Goal: Book appointment/travel/reservation

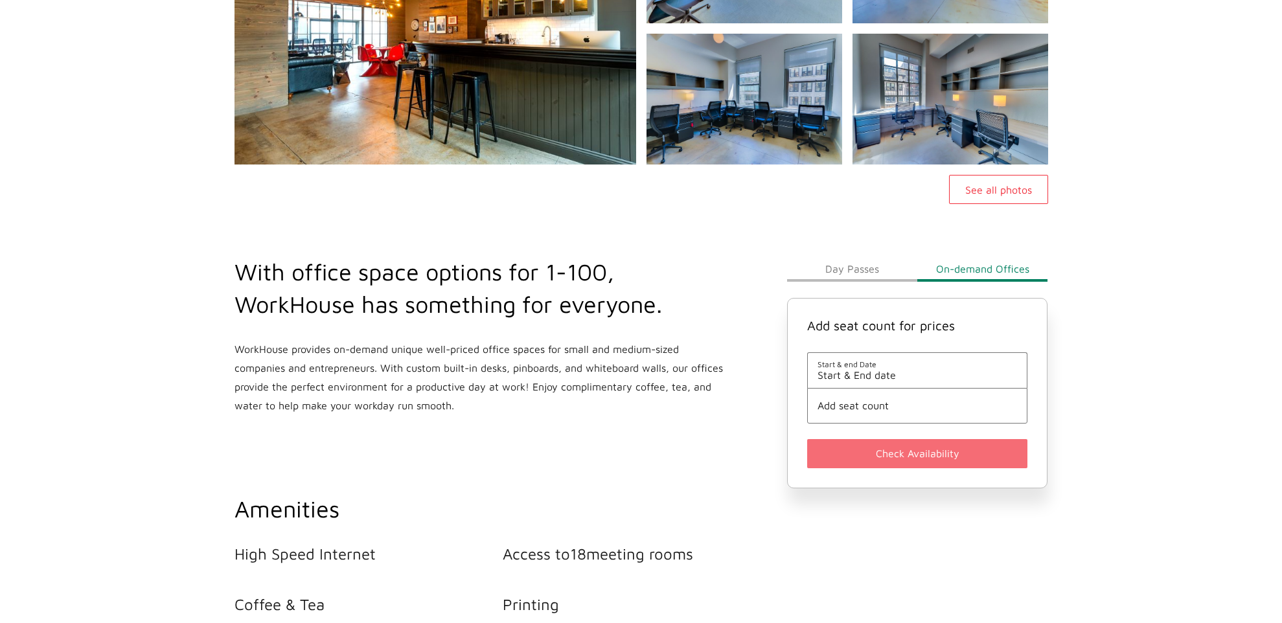
scroll to position [278, 0]
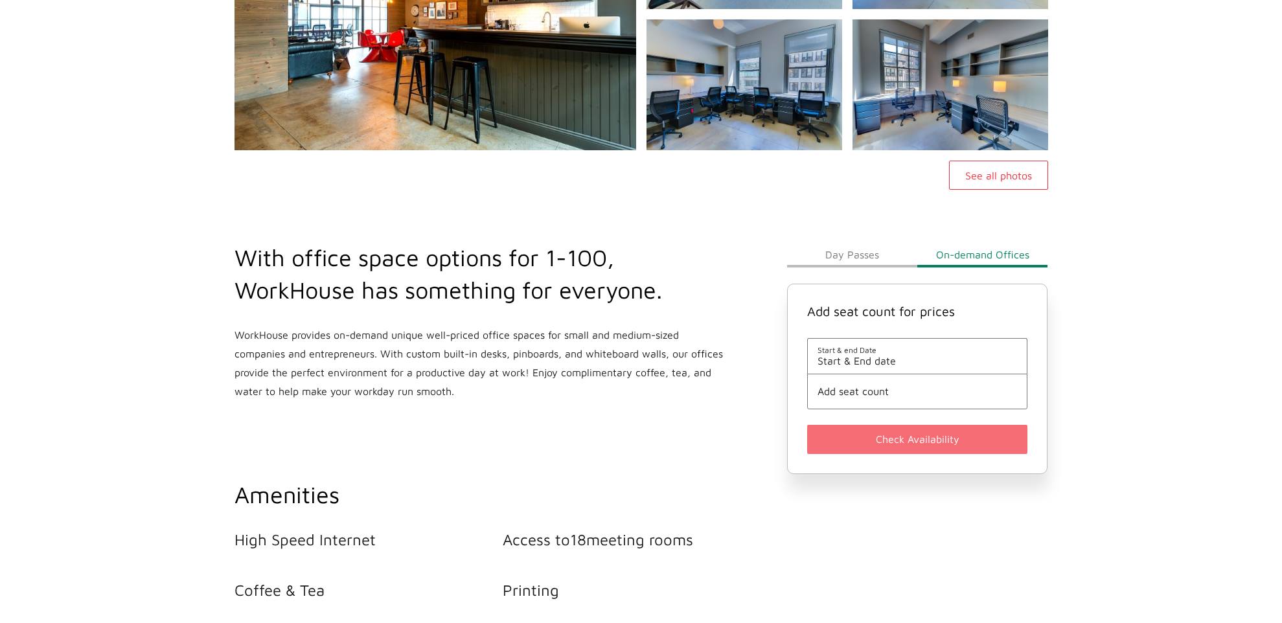
click at [884, 360] on span "Start & End date" at bounding box center [918, 361] width 200 height 12
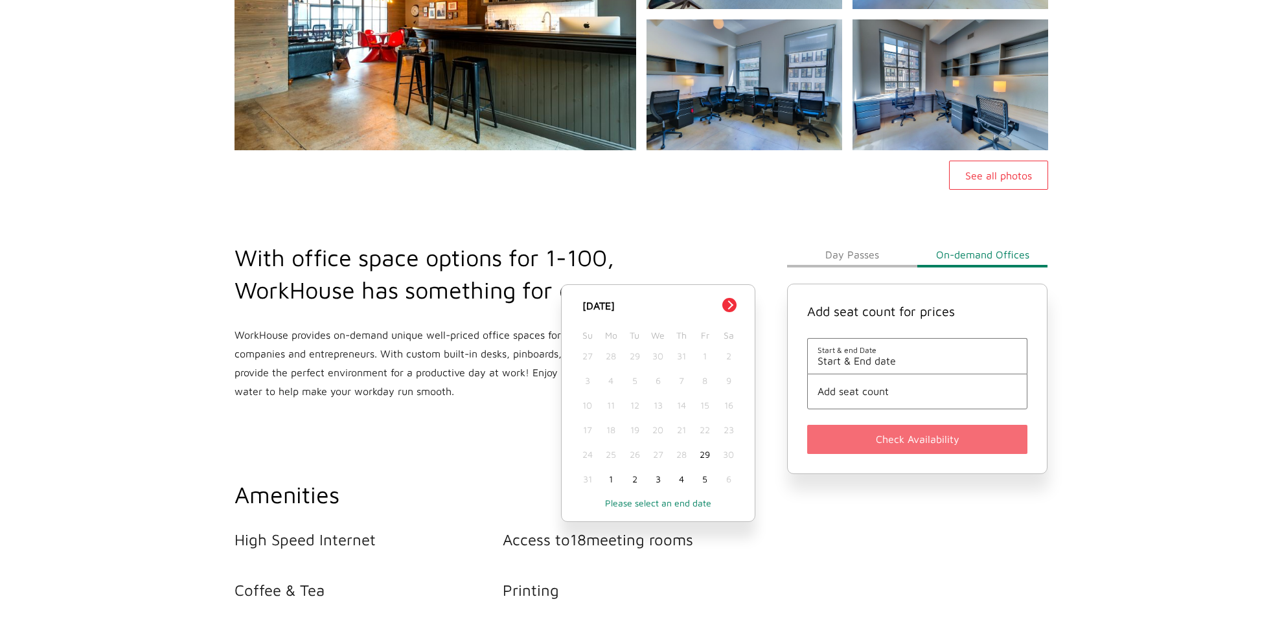
click at [636, 480] on div "2" at bounding box center [634, 479] width 23 height 25
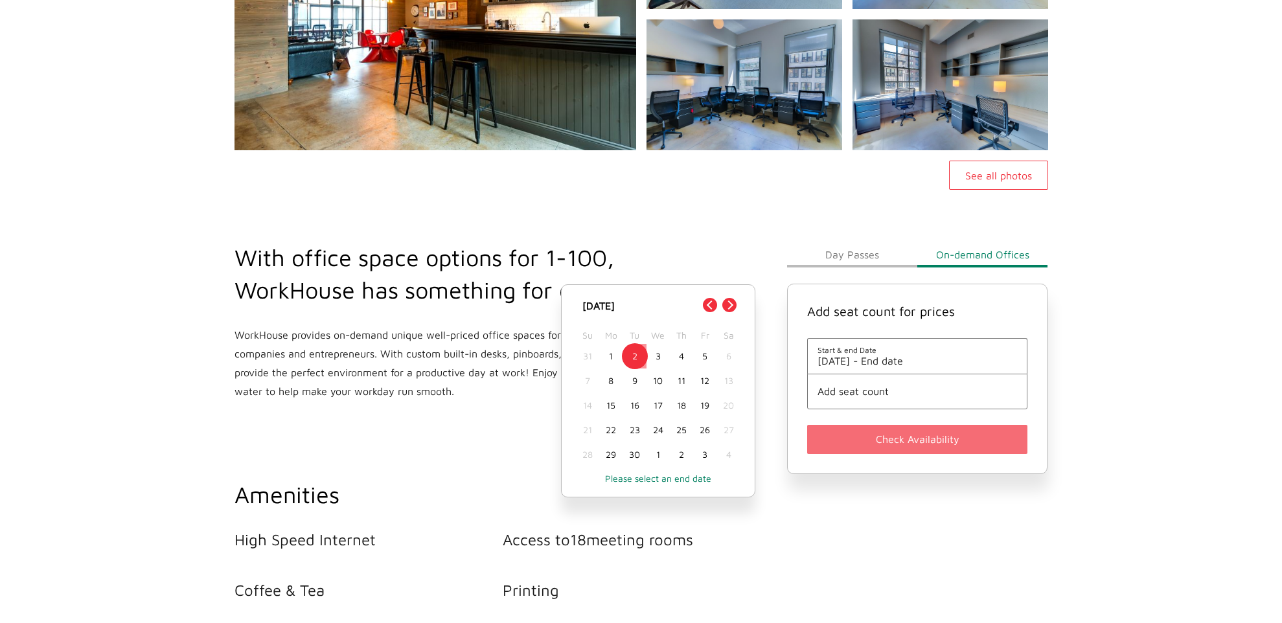
click at [907, 363] on span "[DATE] - End date" at bounding box center [918, 361] width 200 height 12
click at [700, 360] on div "5" at bounding box center [704, 356] width 23 height 25
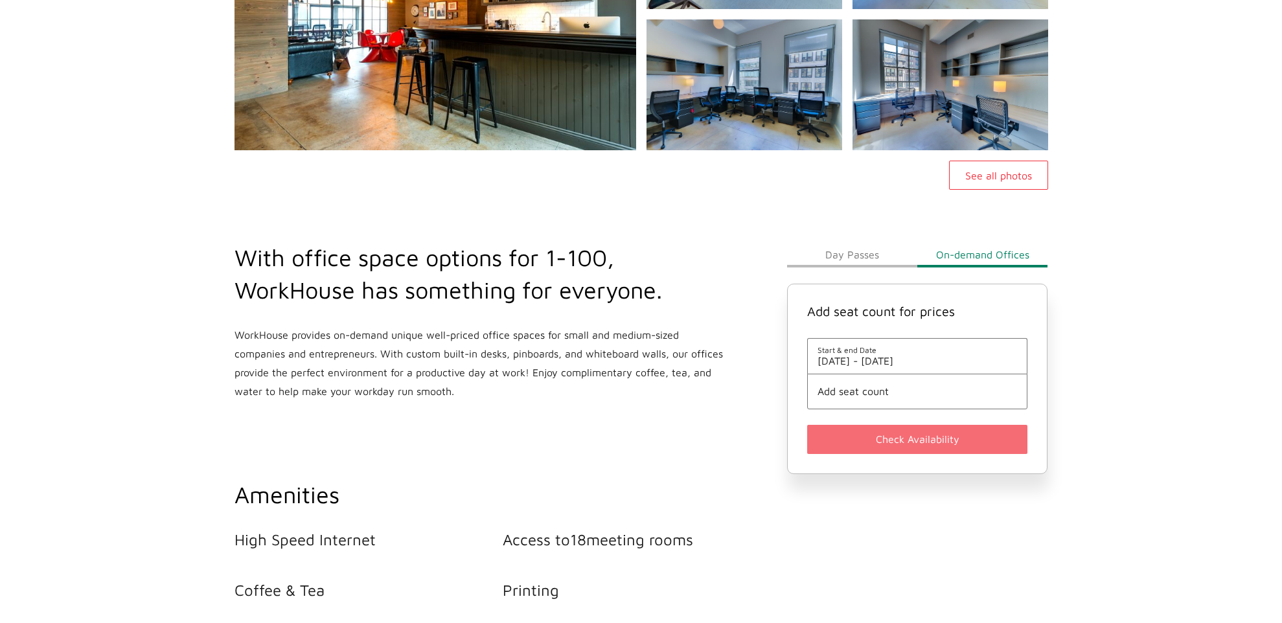
click at [907, 362] on span "[DATE] - [DATE]" at bounding box center [918, 361] width 200 height 12
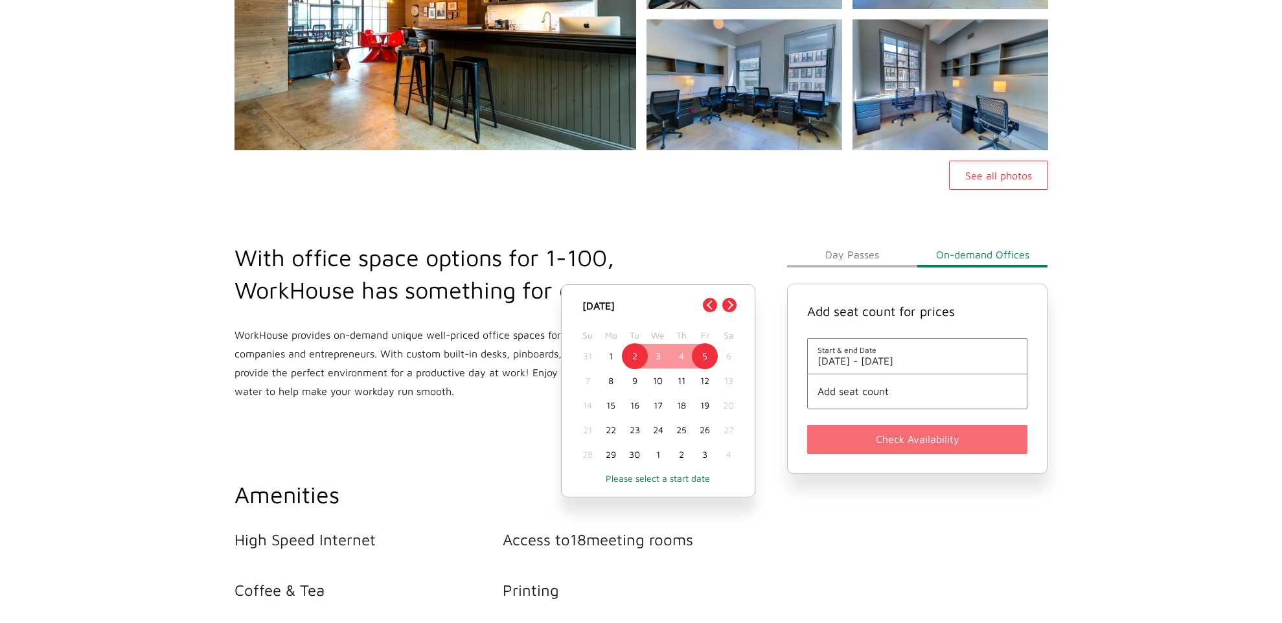
click at [643, 358] on div "2" at bounding box center [634, 356] width 23 height 25
click at [679, 356] on div "4" at bounding box center [681, 356] width 23 height 25
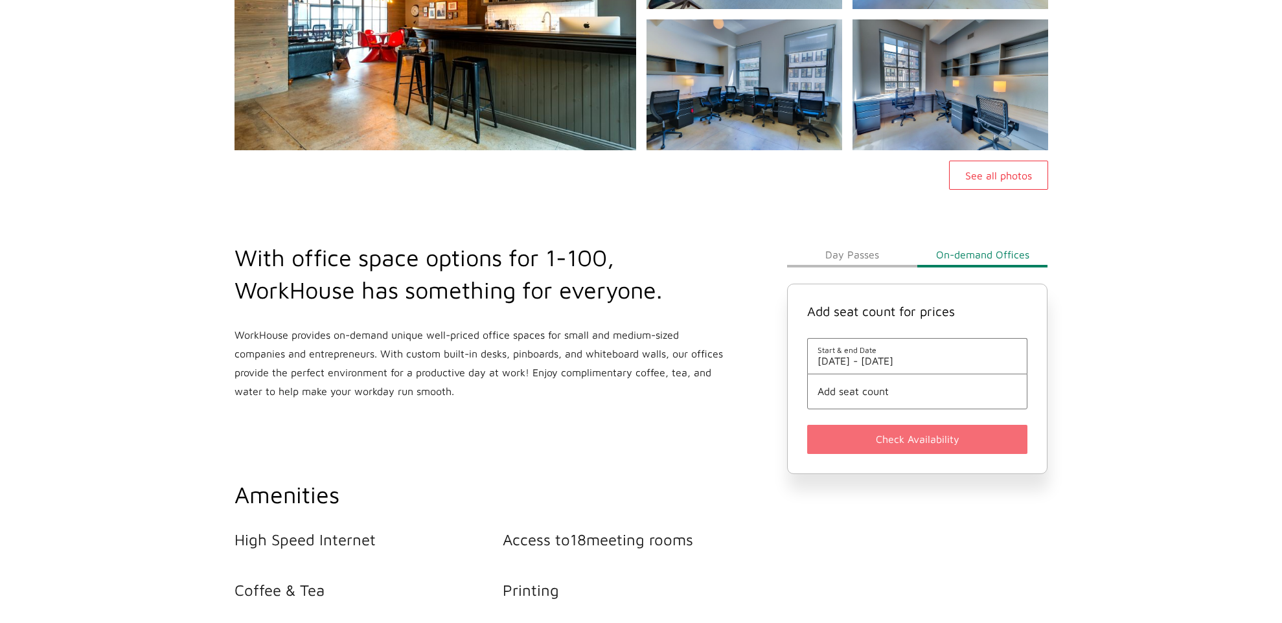
click at [868, 395] on span "Add seat count" at bounding box center [918, 391] width 200 height 12
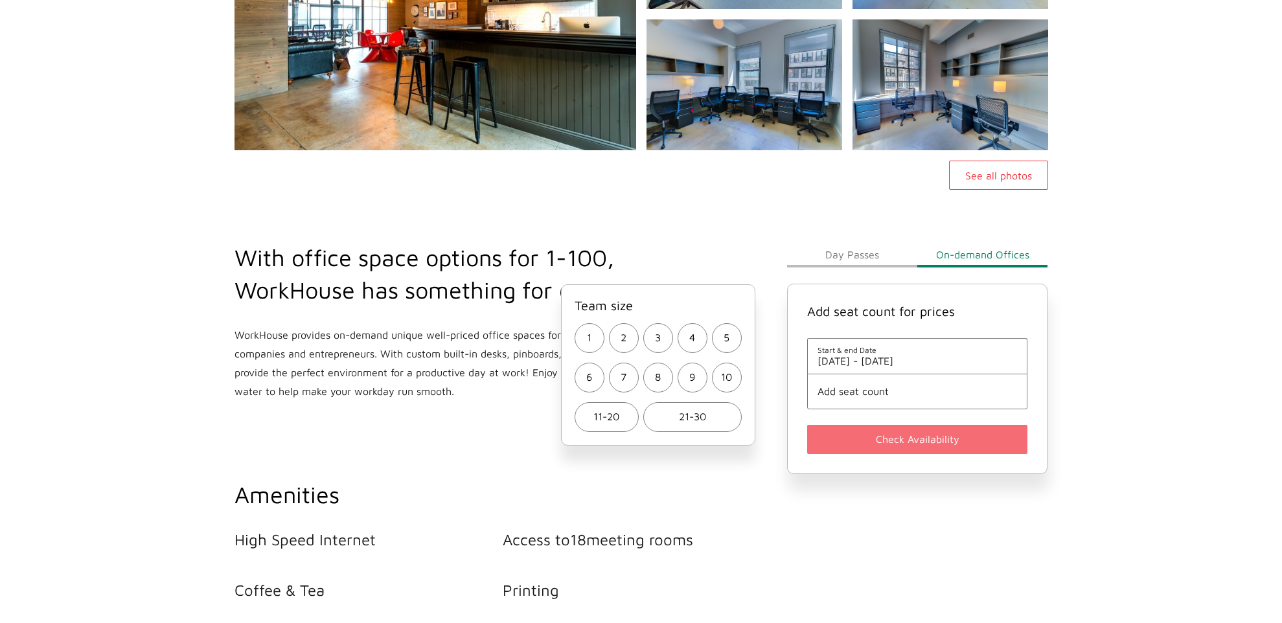
drag, startPoint x: 578, startPoint y: 385, endPoint x: 587, endPoint y: 380, distance: 10.8
click at [583, 384] on button "6" at bounding box center [590, 378] width 30 height 30
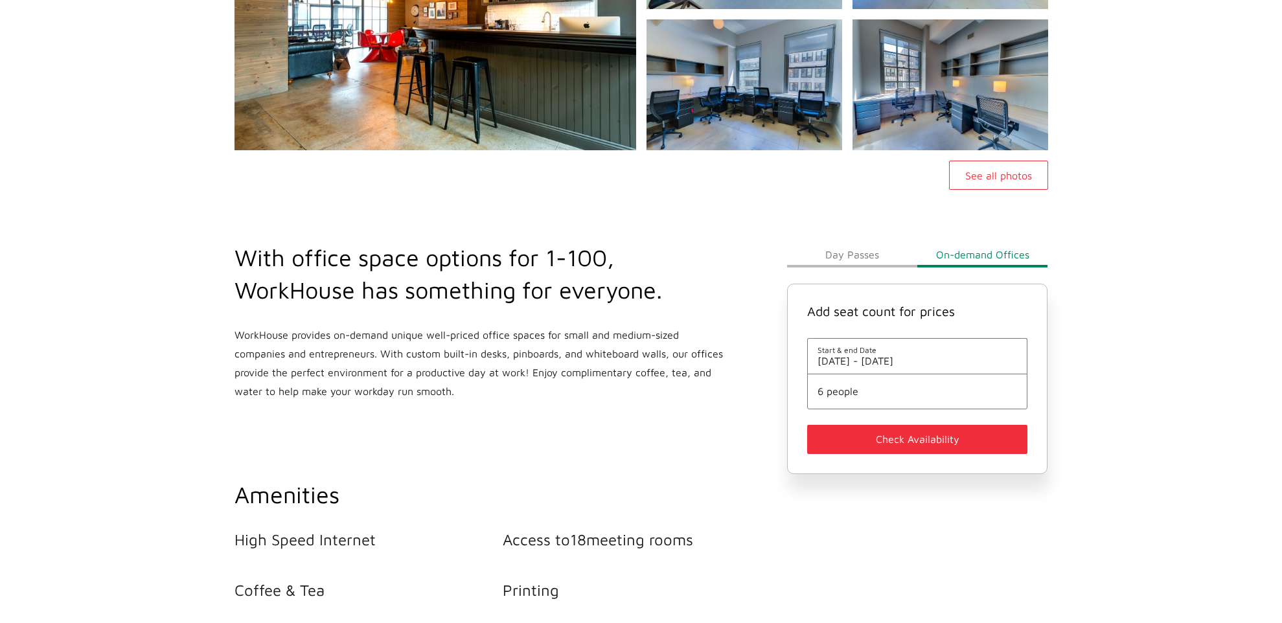
click at [909, 441] on button "Check Availability" at bounding box center [917, 439] width 221 height 29
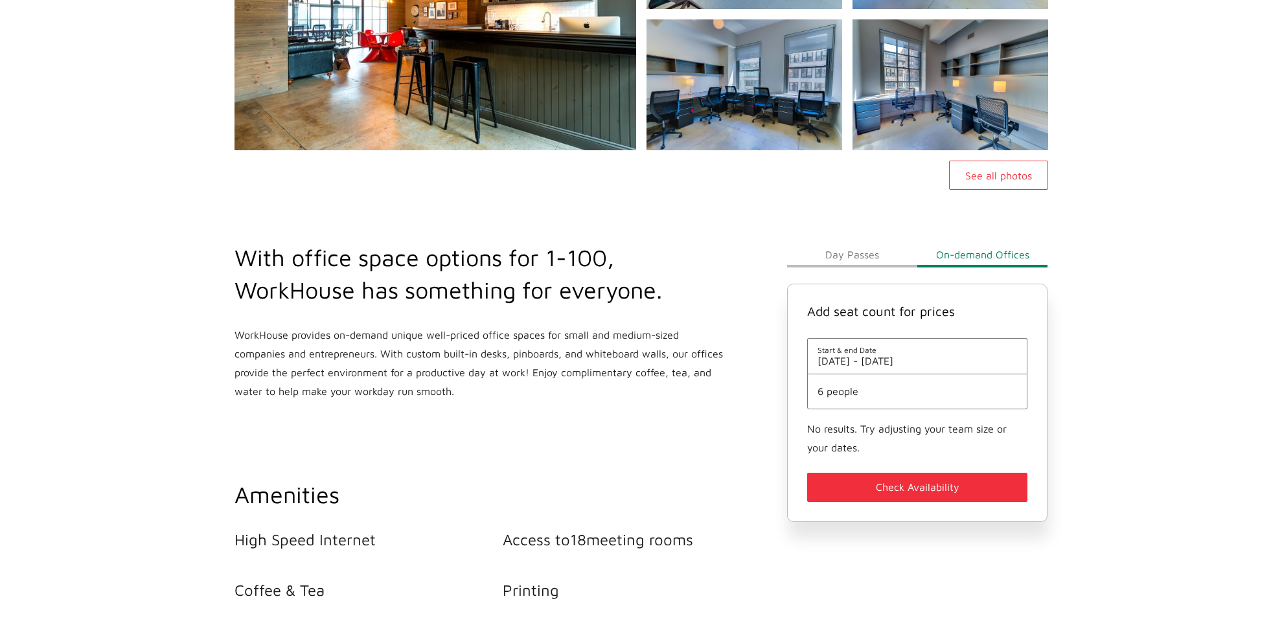
click at [851, 264] on button "Day Passes" at bounding box center [852, 255] width 130 height 26
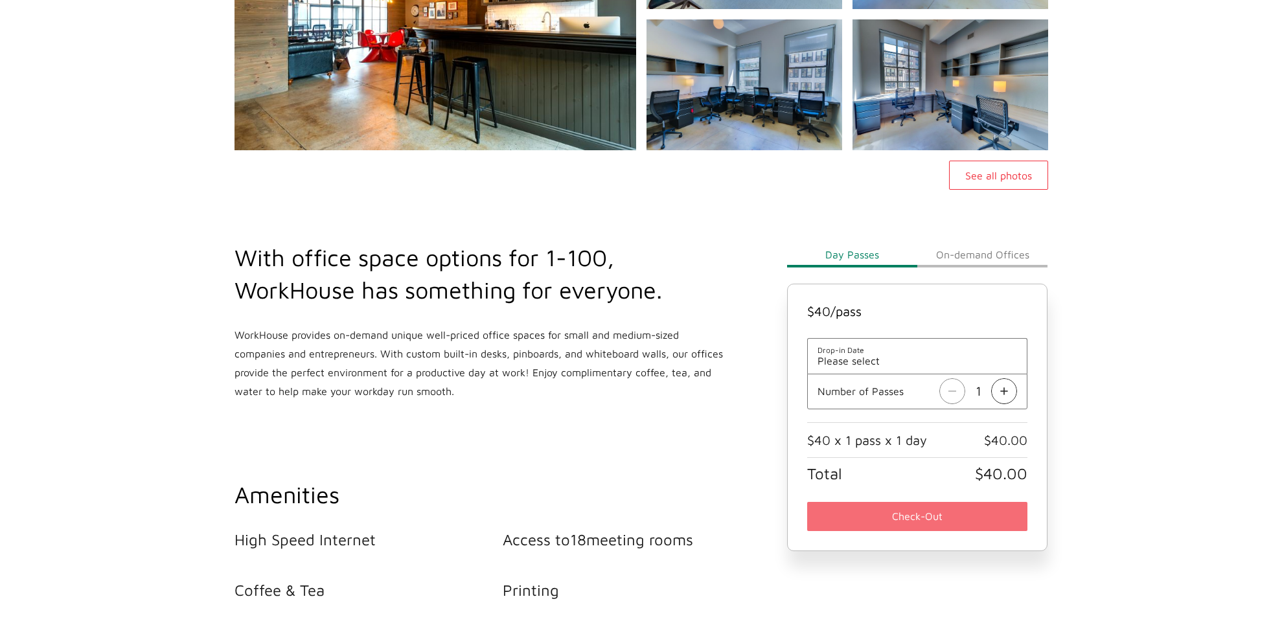
click at [958, 253] on button "On-demand Offices" at bounding box center [982, 255] width 130 height 26
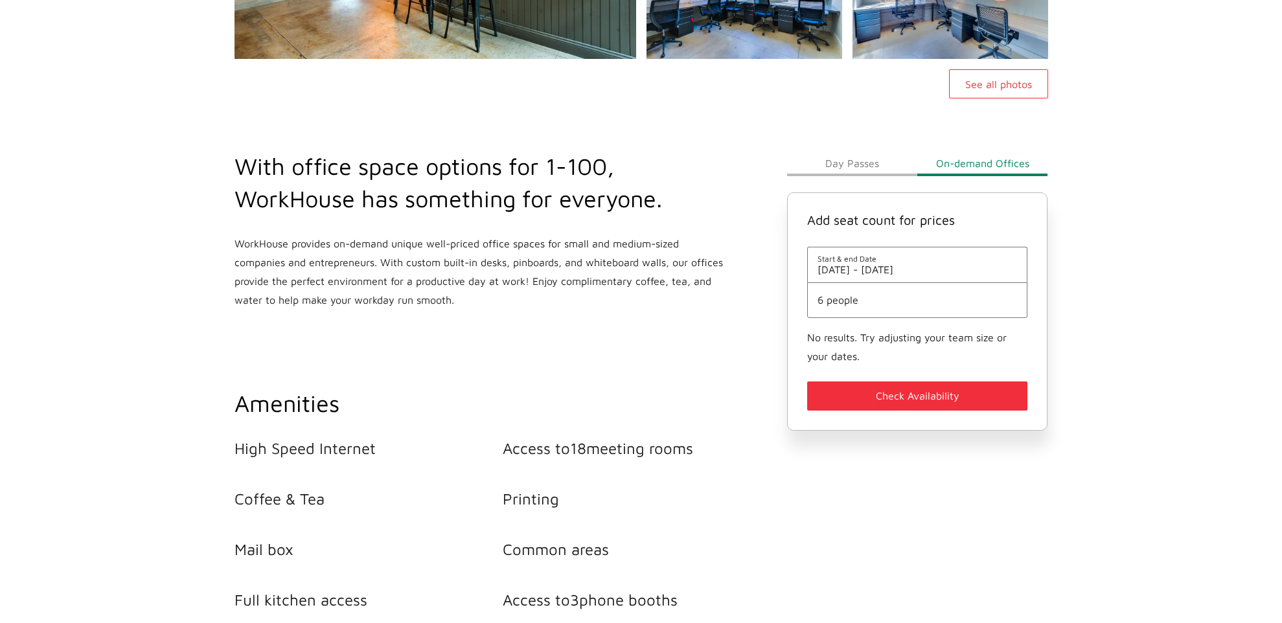
scroll to position [370, 0]
click at [888, 303] on span "6 people" at bounding box center [918, 299] width 200 height 12
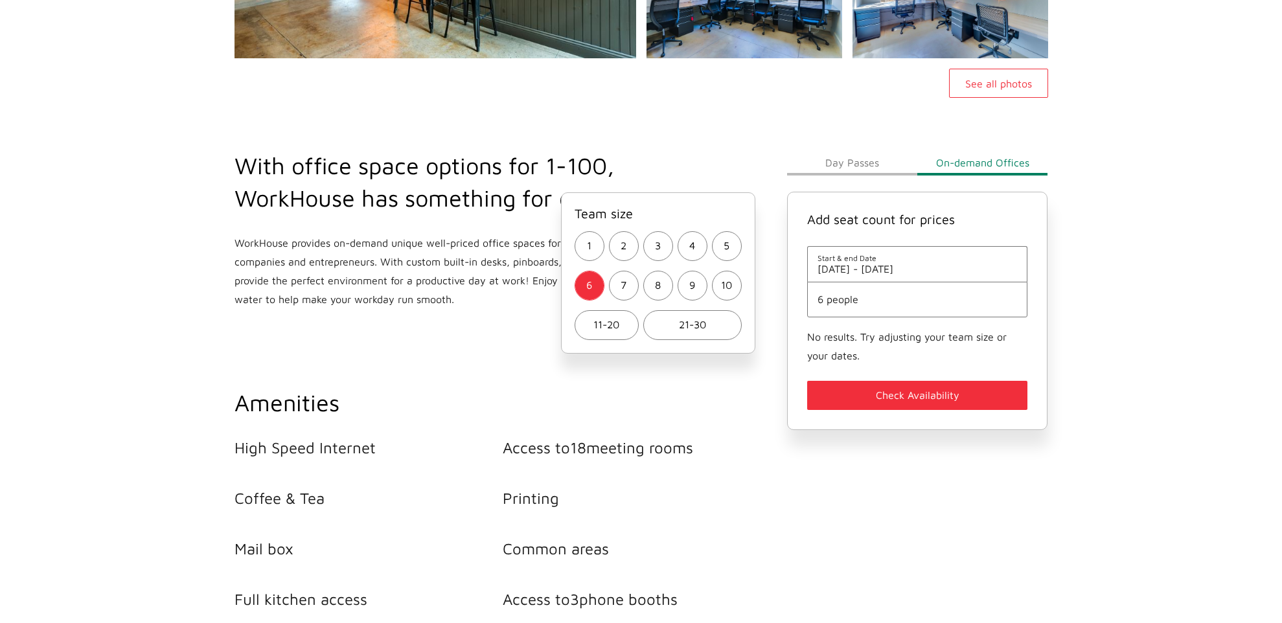
click at [889, 303] on span "6 people" at bounding box center [918, 299] width 200 height 12
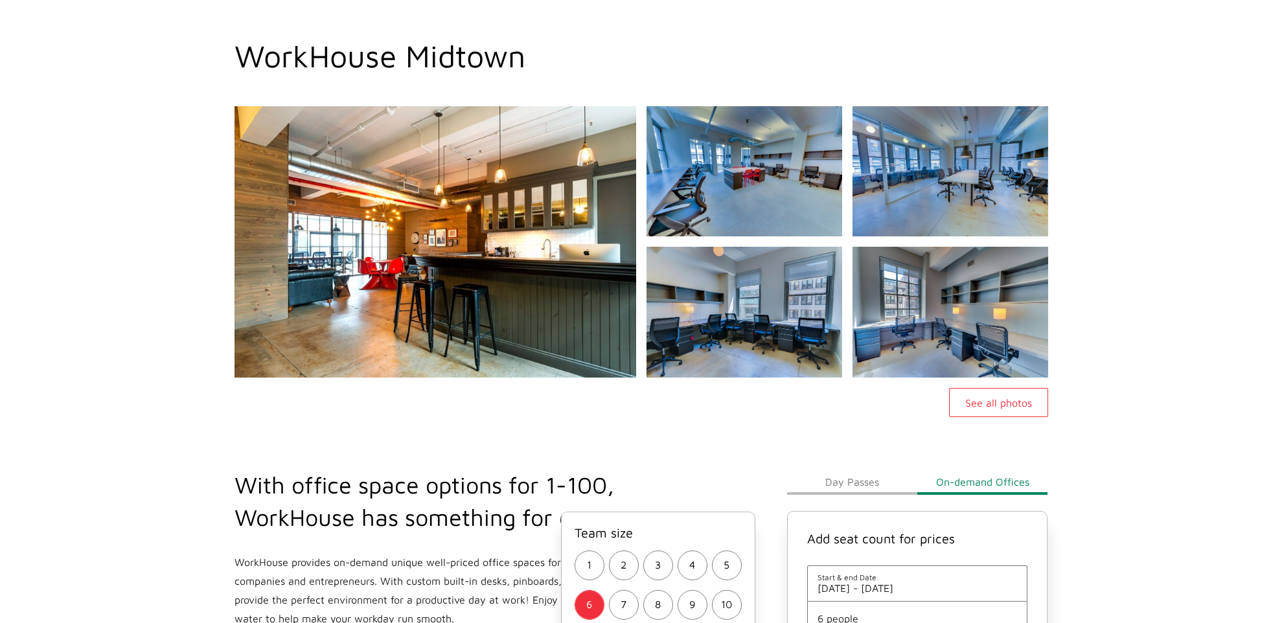
scroll to position [104, 0]
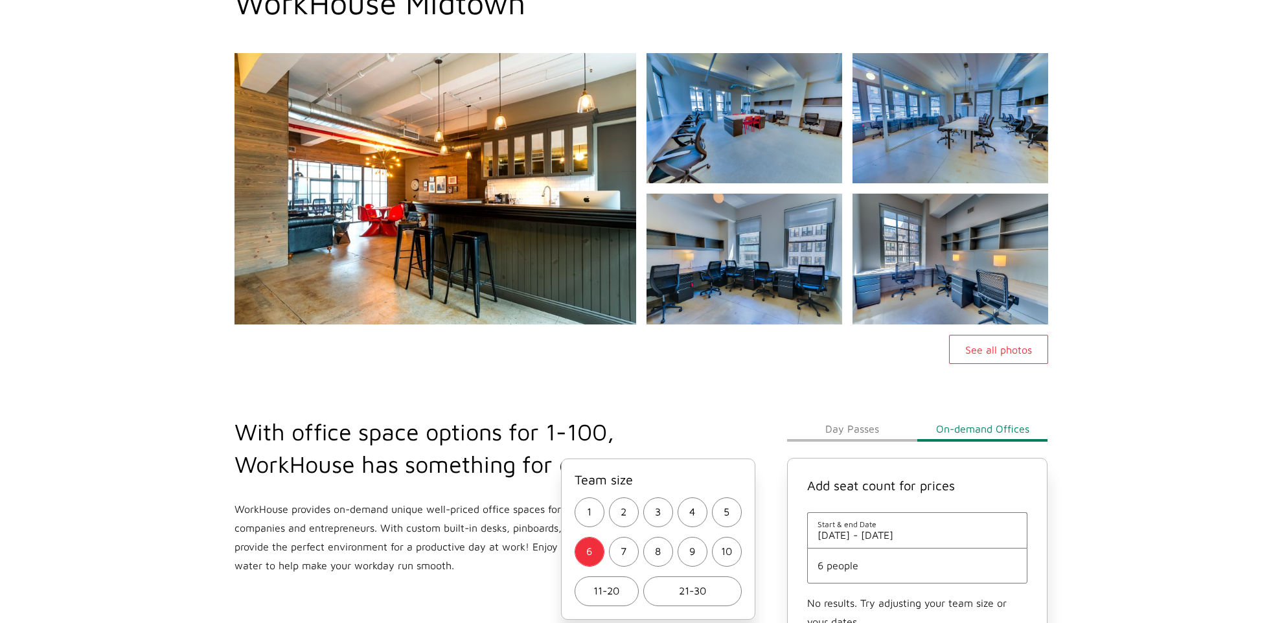
click at [959, 433] on button "On-demand Offices" at bounding box center [982, 429] width 130 height 26
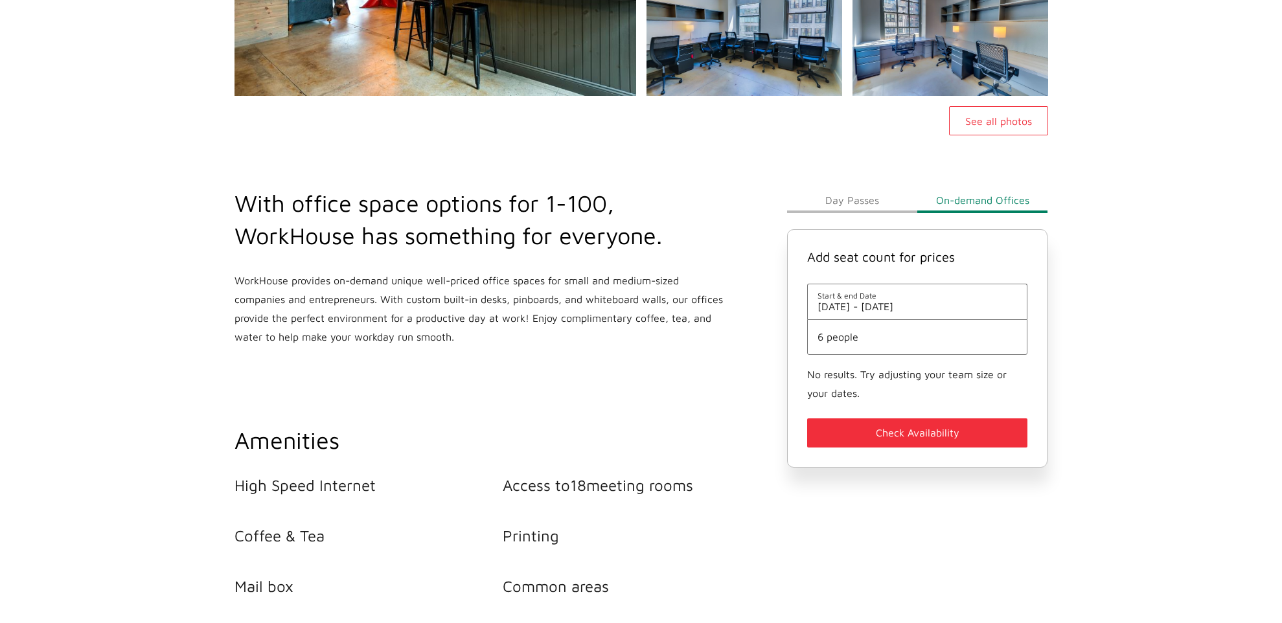
scroll to position [357, 0]
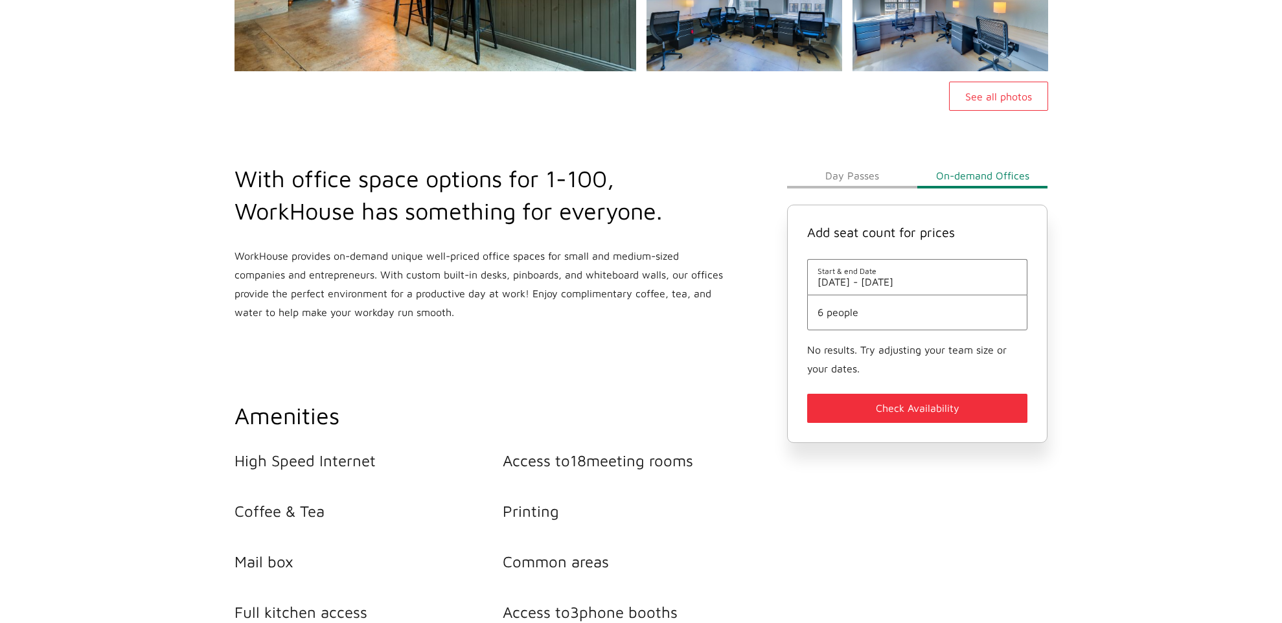
click at [919, 309] on span "6 people" at bounding box center [918, 312] width 200 height 12
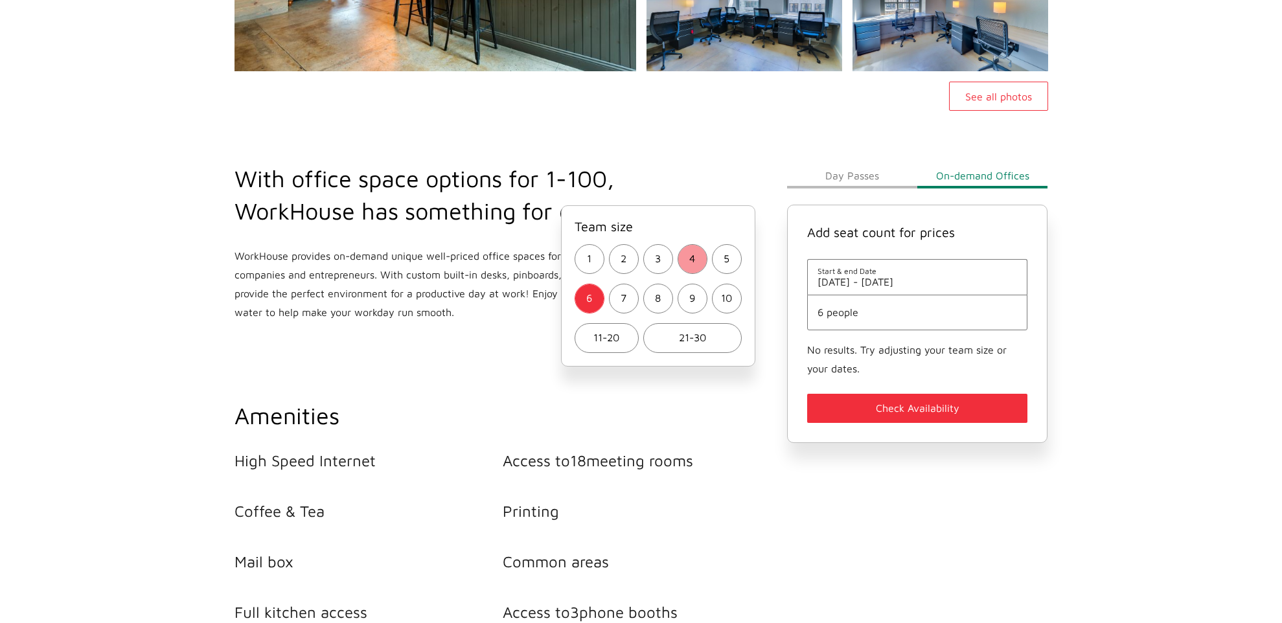
click at [682, 251] on button "4" at bounding box center [693, 259] width 30 height 30
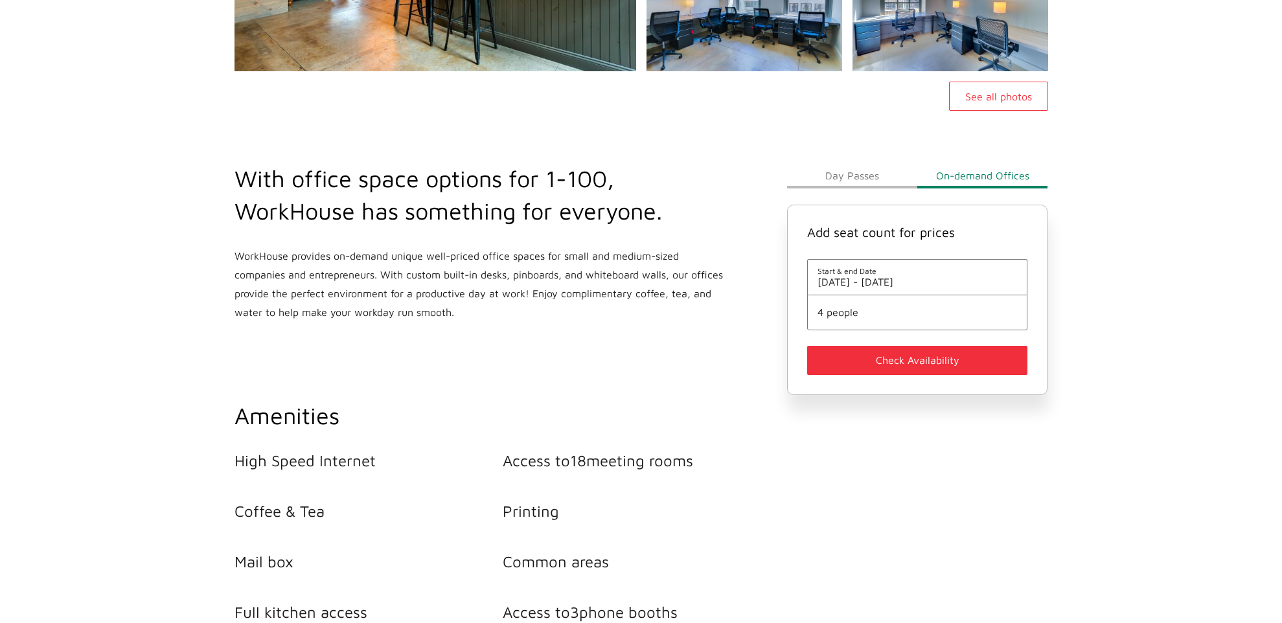
click at [913, 367] on button "Check Availability" at bounding box center [917, 360] width 221 height 29
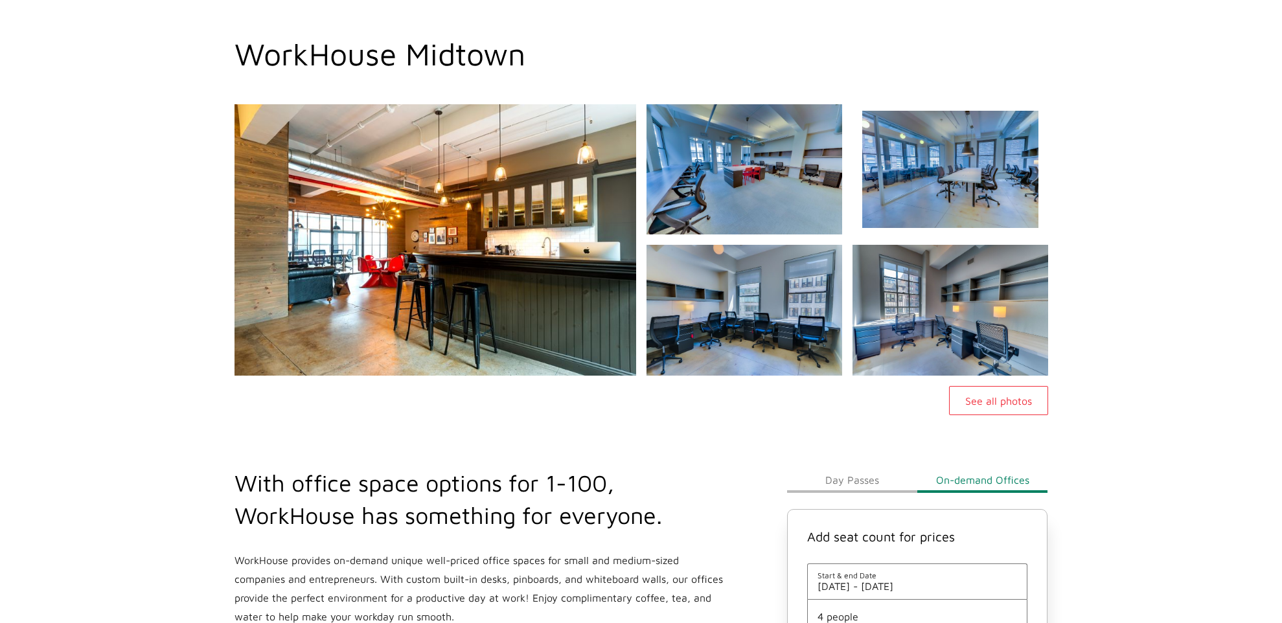
scroll to position [0, 0]
